Goal: Task Accomplishment & Management: Use online tool/utility

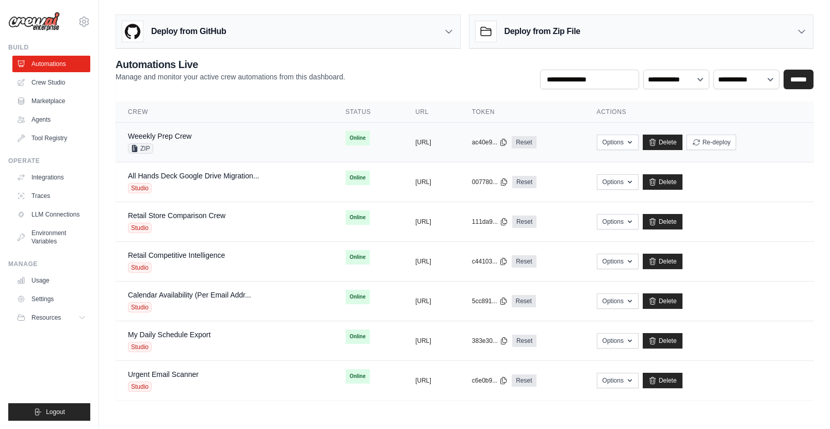
click at [230, 144] on div "Weeekly Prep Crew ZIP" at bounding box center [224, 142] width 193 height 23
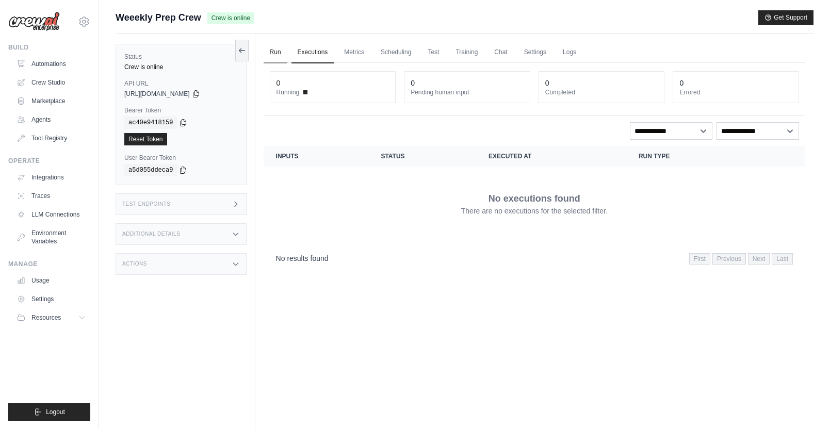
click at [274, 55] on link "Run" at bounding box center [276, 53] width 24 height 22
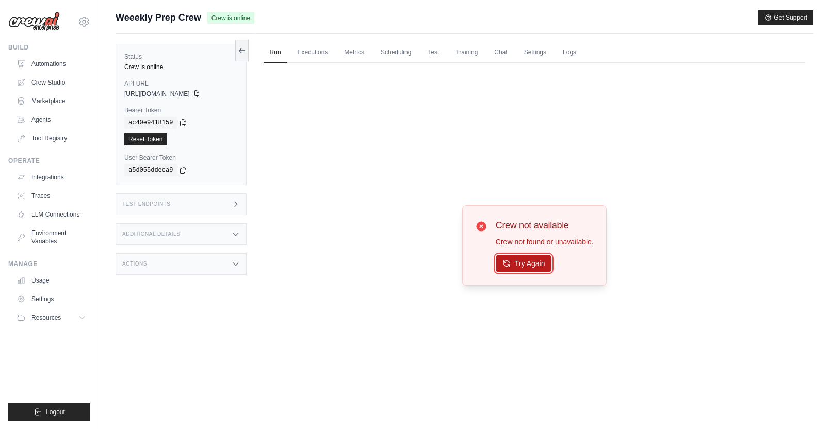
click at [528, 258] on button "Try Again" at bounding box center [524, 264] width 56 height 18
click at [528, 263] on button "Try Again" at bounding box center [524, 264] width 56 height 18
click at [307, 54] on link "Executions" at bounding box center [312, 53] width 43 height 22
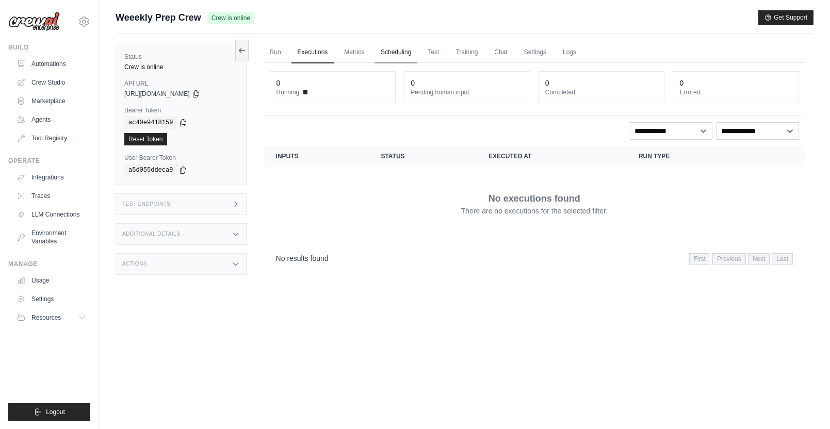
click at [388, 55] on link "Scheduling" at bounding box center [395, 53] width 43 height 22
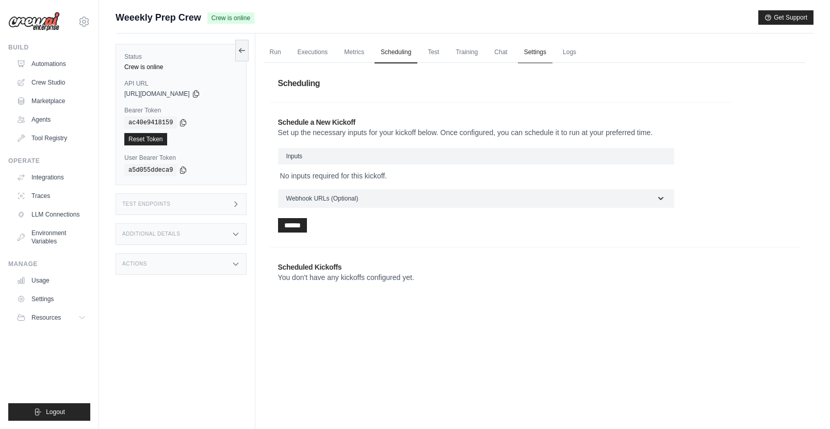
click at [531, 54] on link "Settings" at bounding box center [535, 53] width 35 height 22
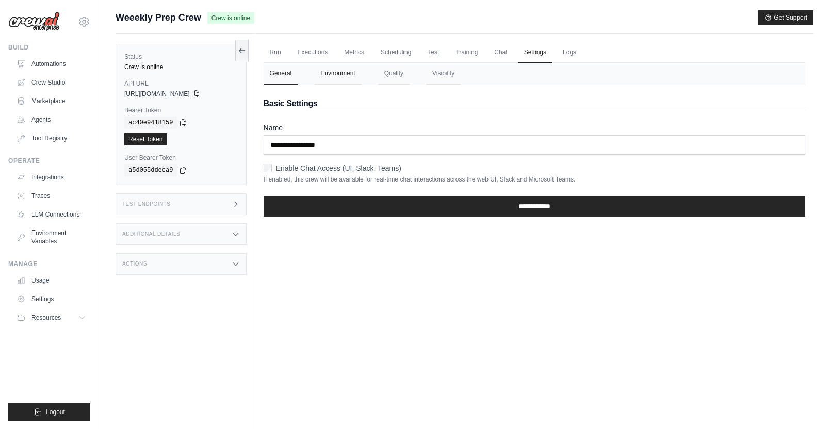
click at [345, 75] on button "Environment" at bounding box center [337, 74] width 47 height 22
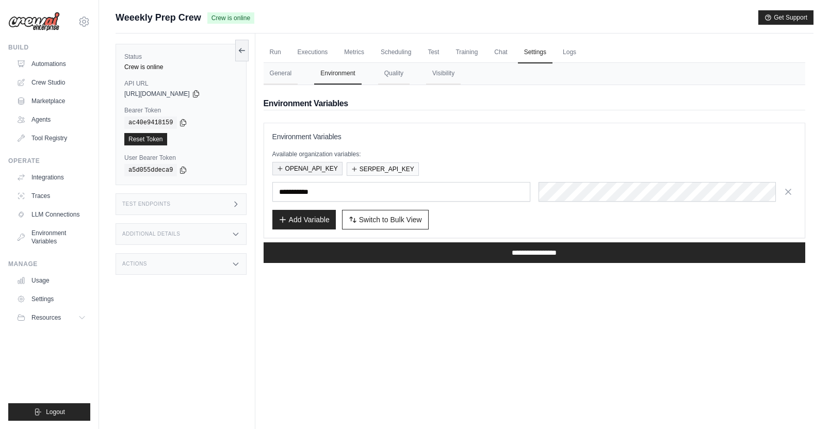
click at [326, 169] on button "OPENAI_API_KEY" at bounding box center [307, 168] width 70 height 13
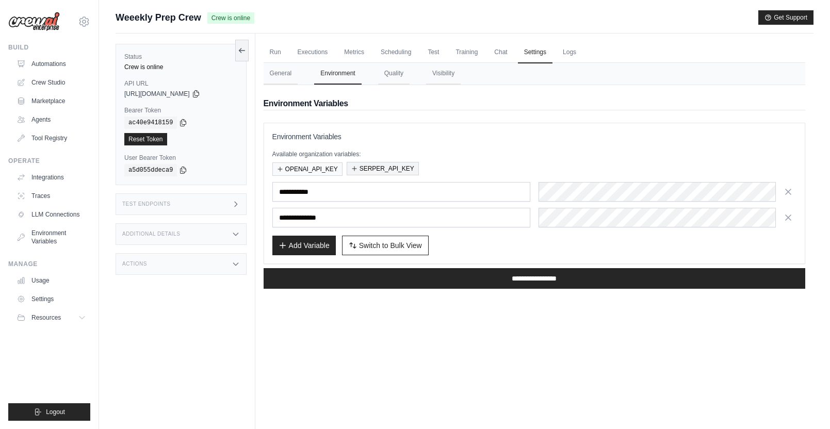
click at [381, 169] on button "SERPER_API_KEY" at bounding box center [383, 168] width 72 height 13
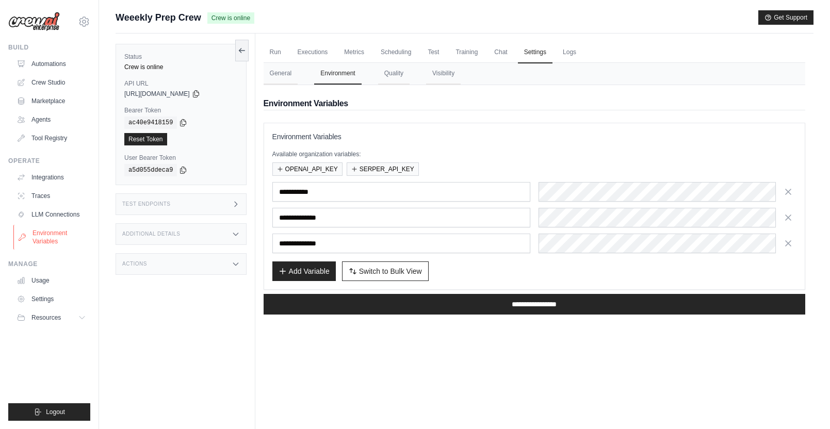
click at [52, 236] on link "Environment Variables" at bounding box center [52, 237] width 78 height 25
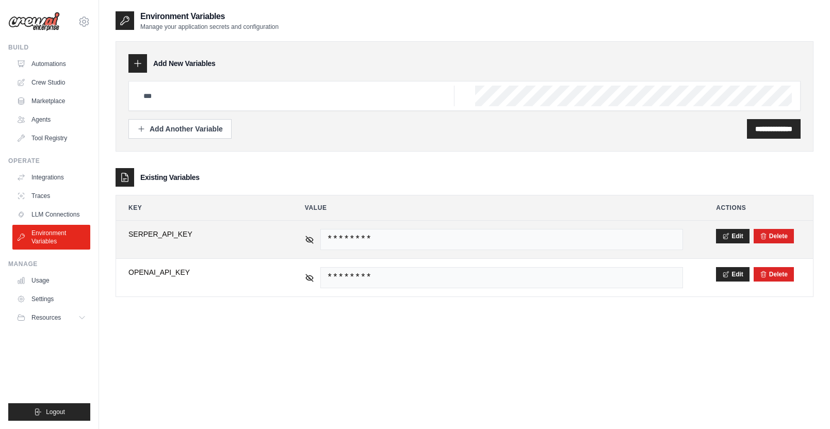
click at [527, 244] on span "********" at bounding box center [501, 239] width 363 height 21
click at [305, 242] on icon at bounding box center [309, 239] width 9 height 9
click at [404, 236] on span "22fdfabb367e55c8819c85b401dab579ed72490e" at bounding box center [501, 239] width 363 height 21
click at [403, 236] on span "22fdfabb367e55c8819c85b401dab579ed72490e" at bounding box center [501, 239] width 363 height 21
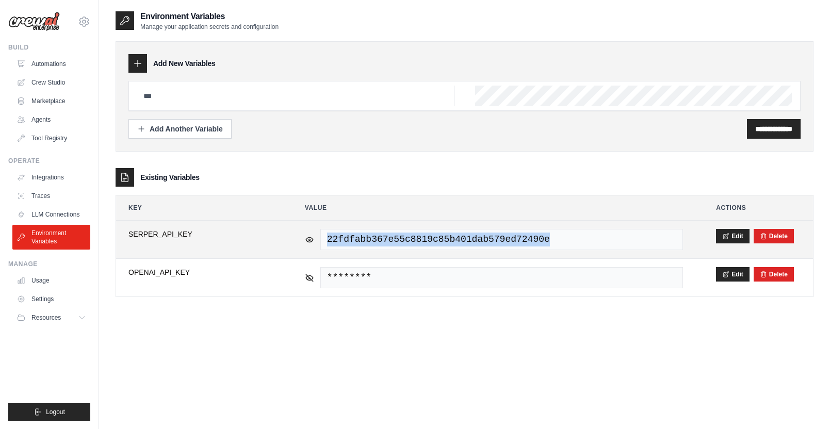
copy tr "22fdfabb367e55c8819c85b401dab579ed72490e"
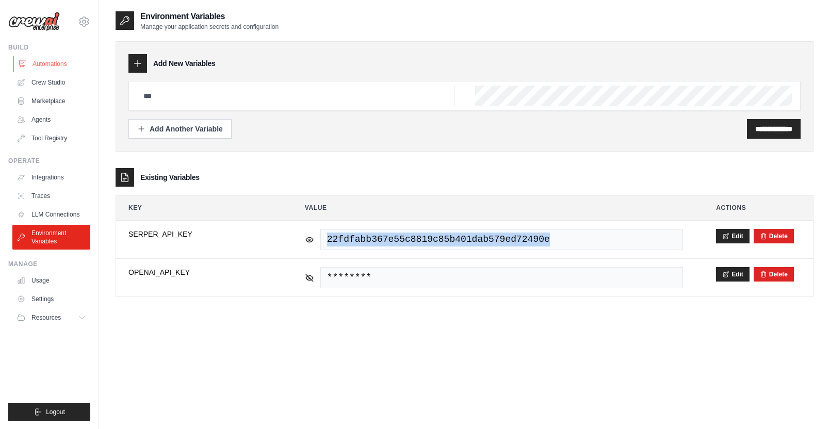
click at [57, 60] on link "Automations" at bounding box center [52, 64] width 78 height 17
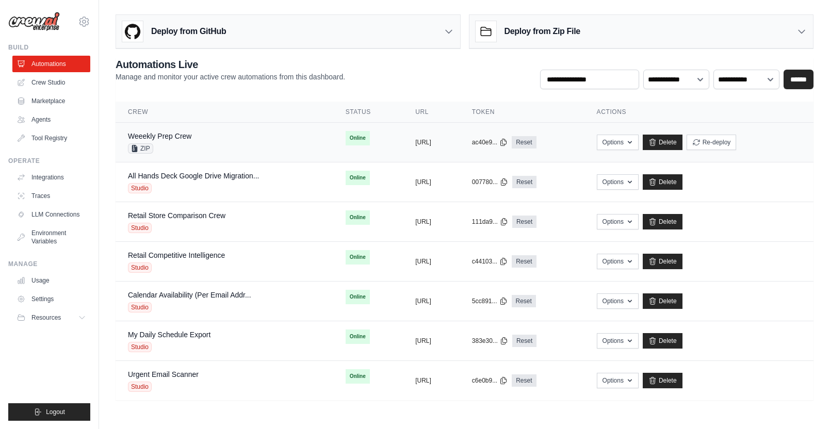
click at [252, 136] on div "Weeekly Prep Crew ZIP" at bounding box center [224, 142] width 193 height 23
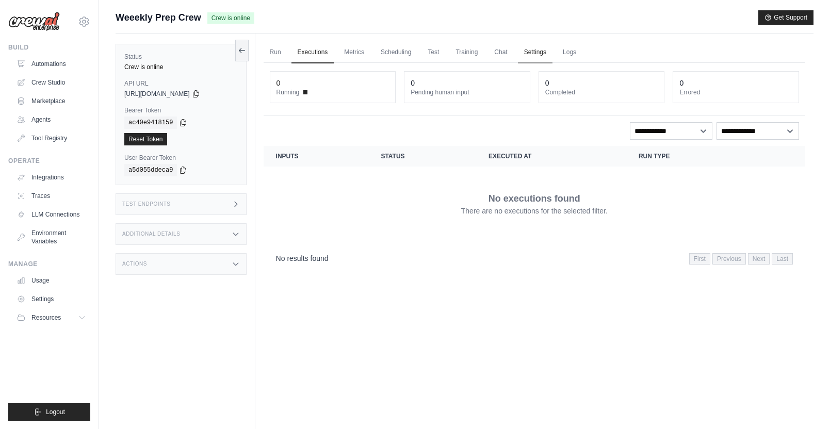
click at [538, 50] on link "Settings" at bounding box center [535, 53] width 35 height 22
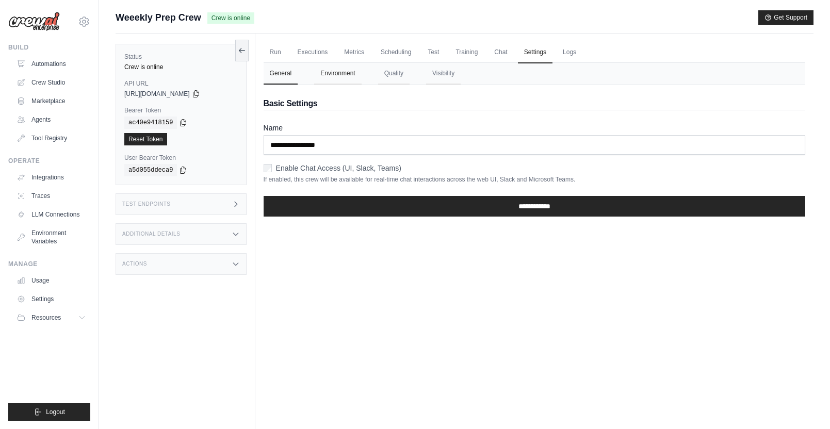
click at [331, 79] on button "Environment" at bounding box center [337, 74] width 47 height 22
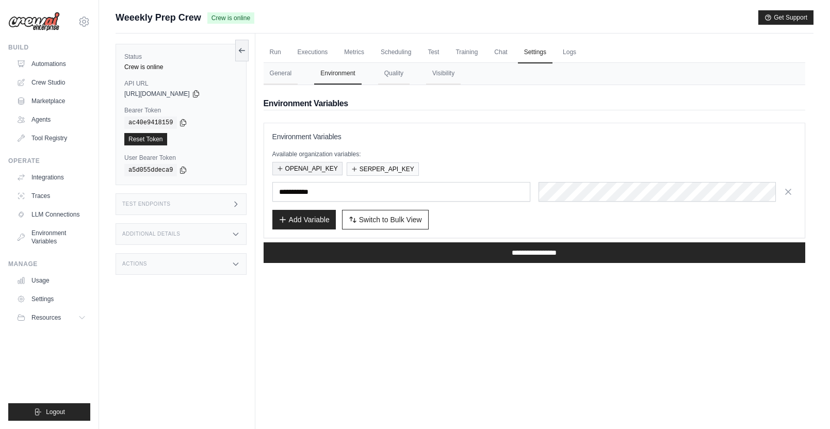
click at [311, 167] on button "OPENAI_API_KEY" at bounding box center [307, 168] width 70 height 13
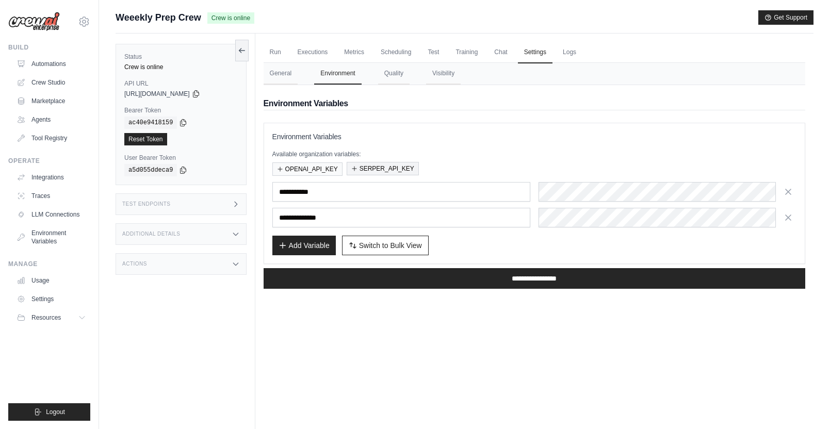
click at [384, 170] on button "SERPER_API_KEY" at bounding box center [383, 168] width 72 height 13
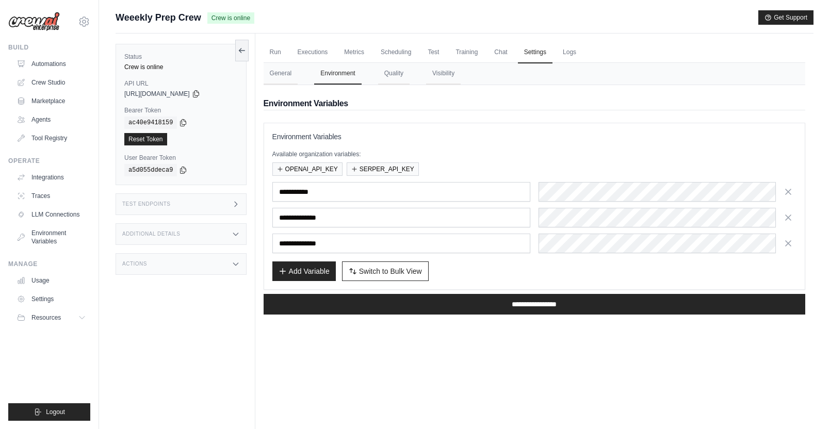
drag, startPoint x: 691, startPoint y: 344, endPoint x: 670, endPoint y: 332, distance: 24.1
click at [691, 343] on div "Run Executions Metrics Scheduling Test Training Chat Settings Logs 0 Running 0 …" at bounding box center [534, 248] width 558 height 429
click at [572, 304] on input "**********" at bounding box center [535, 304] width 542 height 21
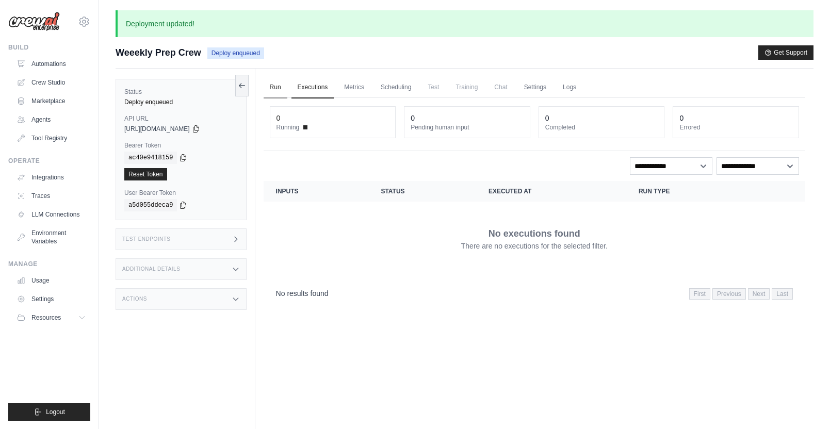
click at [273, 87] on link "Run" at bounding box center [276, 88] width 24 height 22
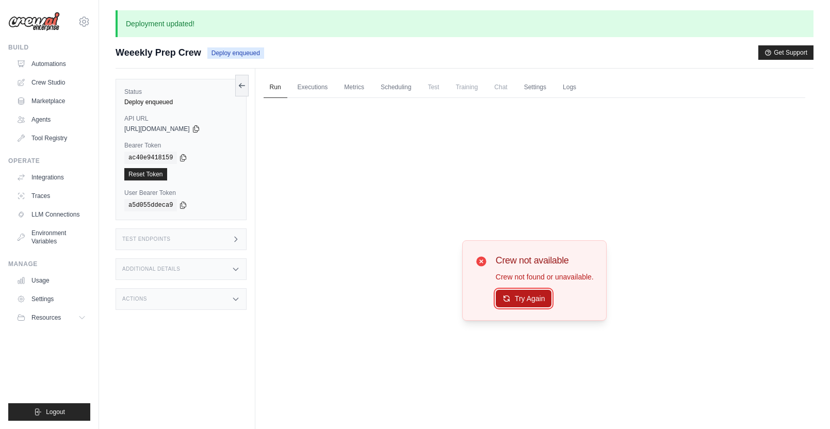
click at [539, 299] on button "Try Again" at bounding box center [524, 299] width 56 height 18
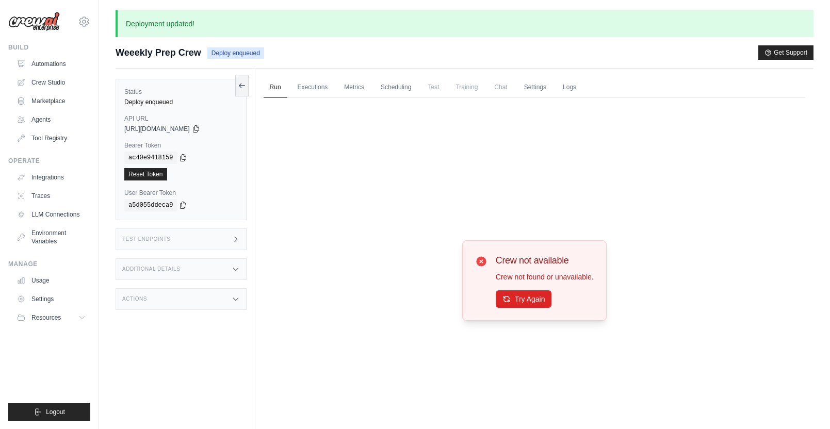
click at [217, 243] on div "Test Endpoints" at bounding box center [181, 239] width 131 height 22
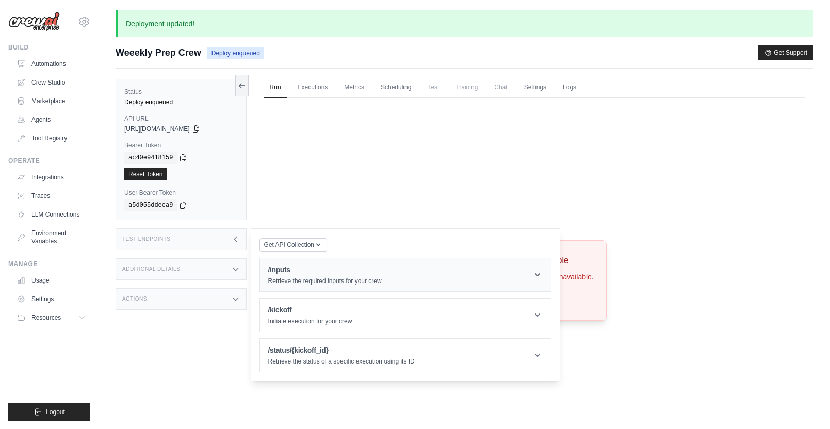
click at [352, 274] on h1 "/inputs" at bounding box center [324, 270] width 113 height 10
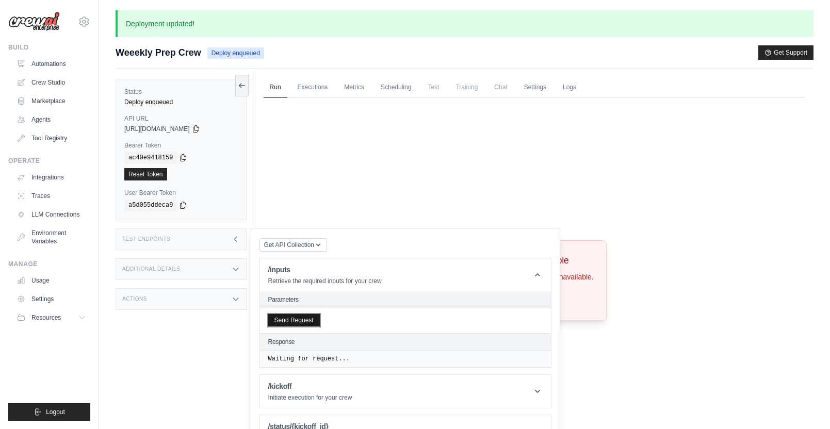
click at [306, 318] on button "Send Request" at bounding box center [294, 320] width 52 height 12
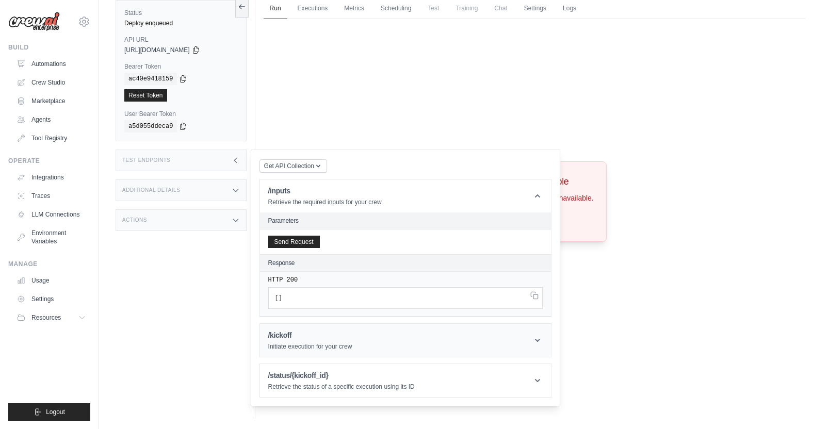
click at [302, 334] on h1 "/kickoff" at bounding box center [310, 335] width 84 height 10
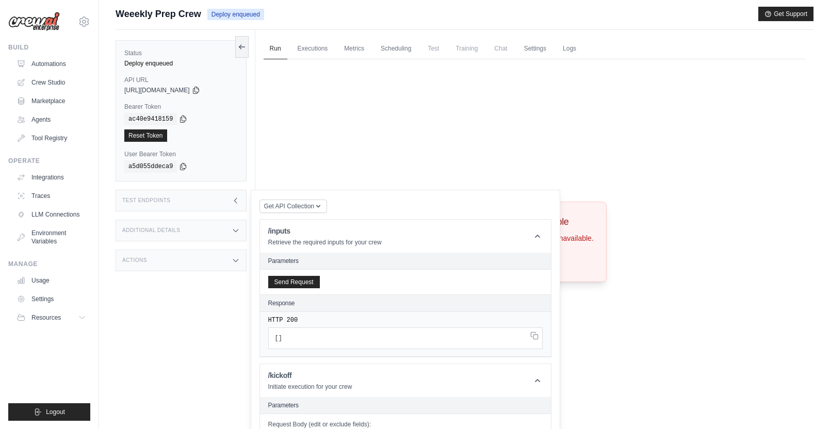
scroll to position [0, 0]
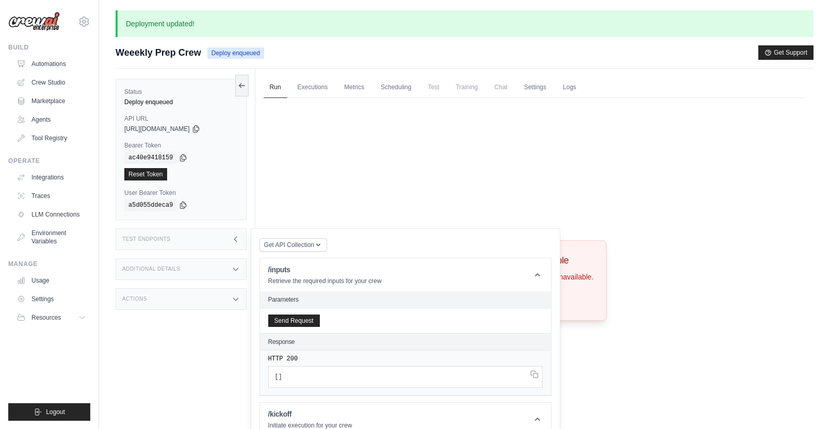
click at [372, 186] on div "Crew not available Crew not found or unavailable. Try Again" at bounding box center [535, 280] width 542 height 365
click at [222, 236] on div "Test Endpoints" at bounding box center [181, 239] width 131 height 22
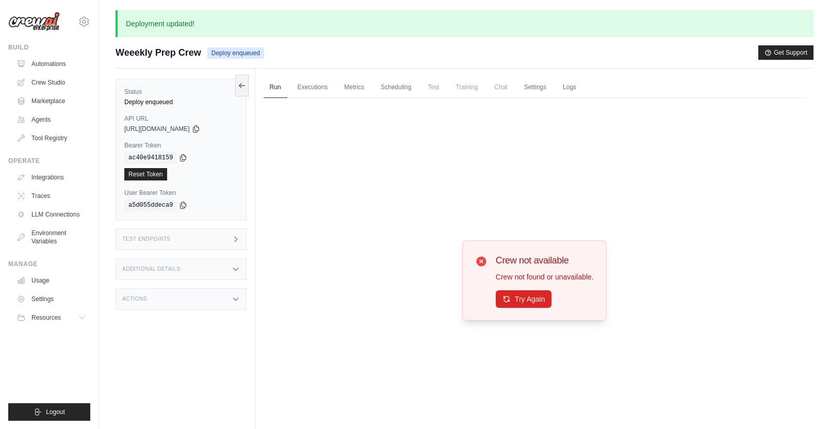
click at [224, 267] on div "Additional Details" at bounding box center [181, 269] width 131 height 22
click at [213, 302] on div "Actions" at bounding box center [181, 299] width 131 height 22
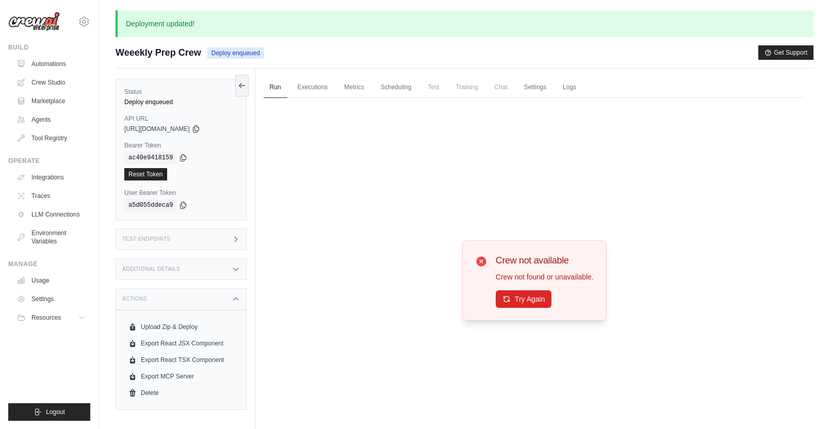
click at [293, 340] on div "Crew not available Crew not found or unavailable. Try Again" at bounding box center [535, 280] width 542 height 365
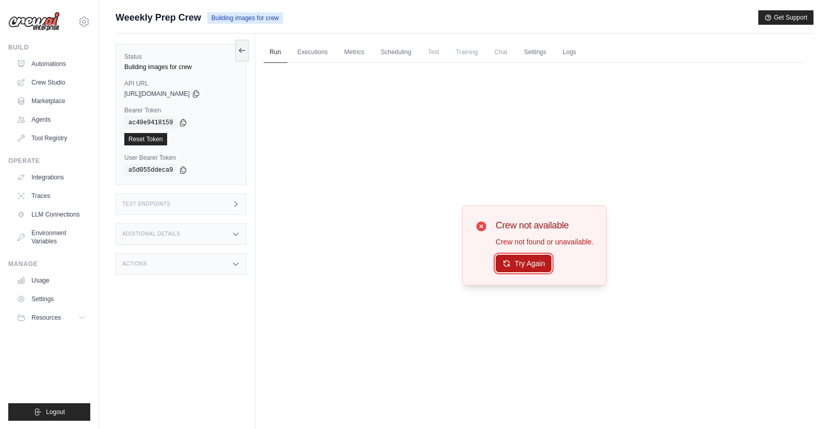
click at [532, 265] on button "Try Again" at bounding box center [524, 264] width 56 height 18
